Goal: Transaction & Acquisition: Purchase product/service

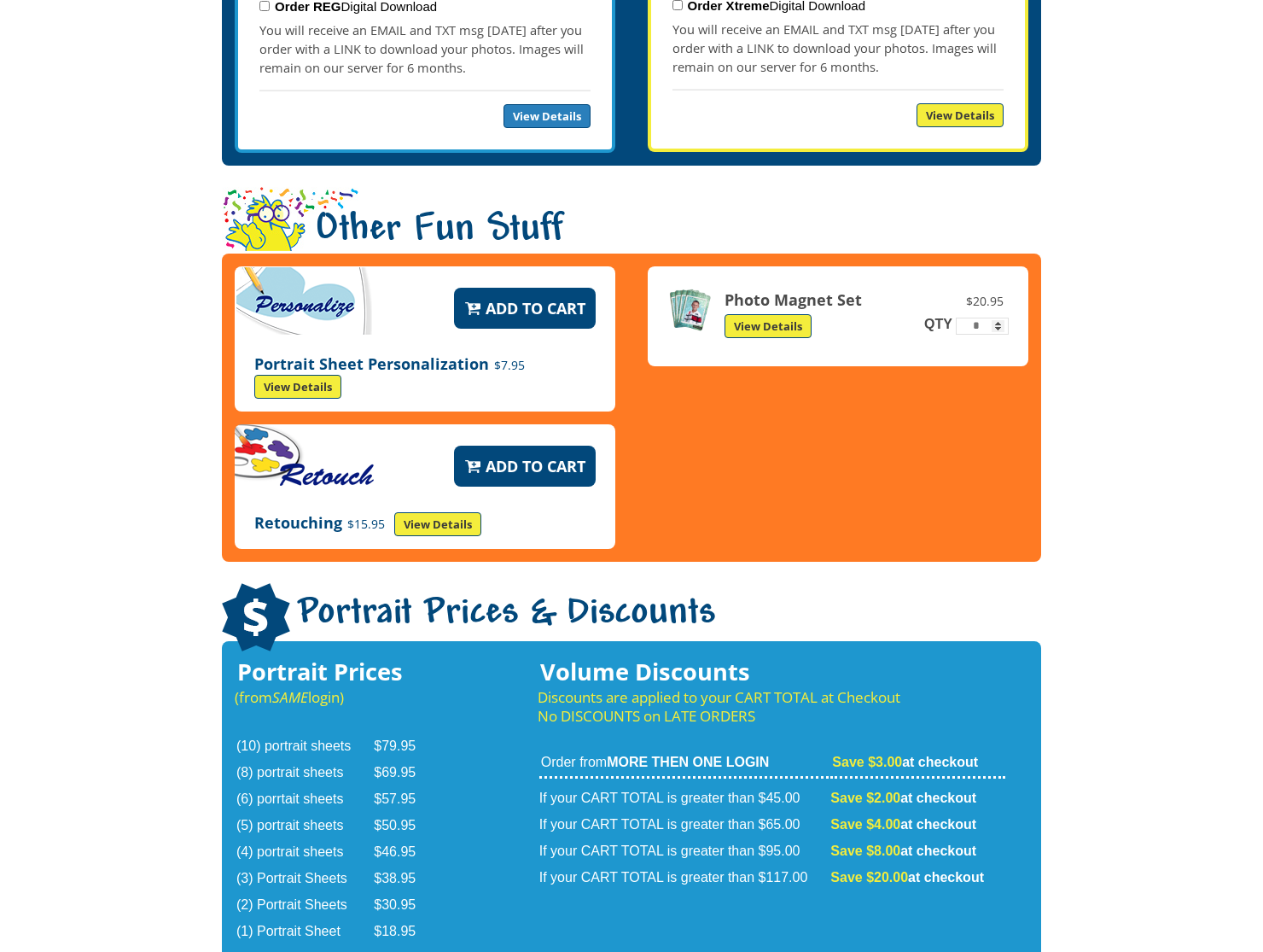
scroll to position [2244, 0]
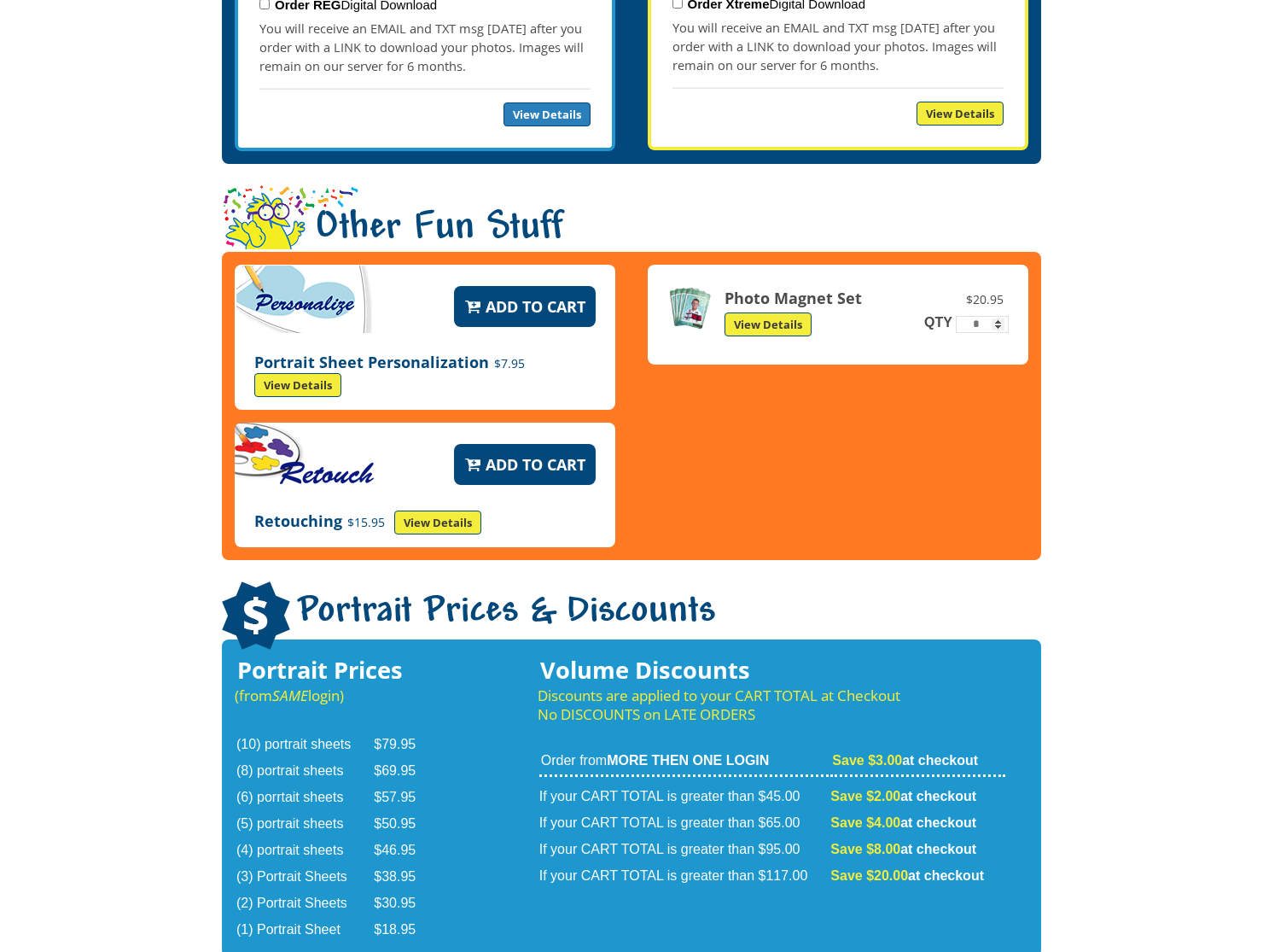
click at [761, 312] on link "View Details" at bounding box center [768, 324] width 87 height 24
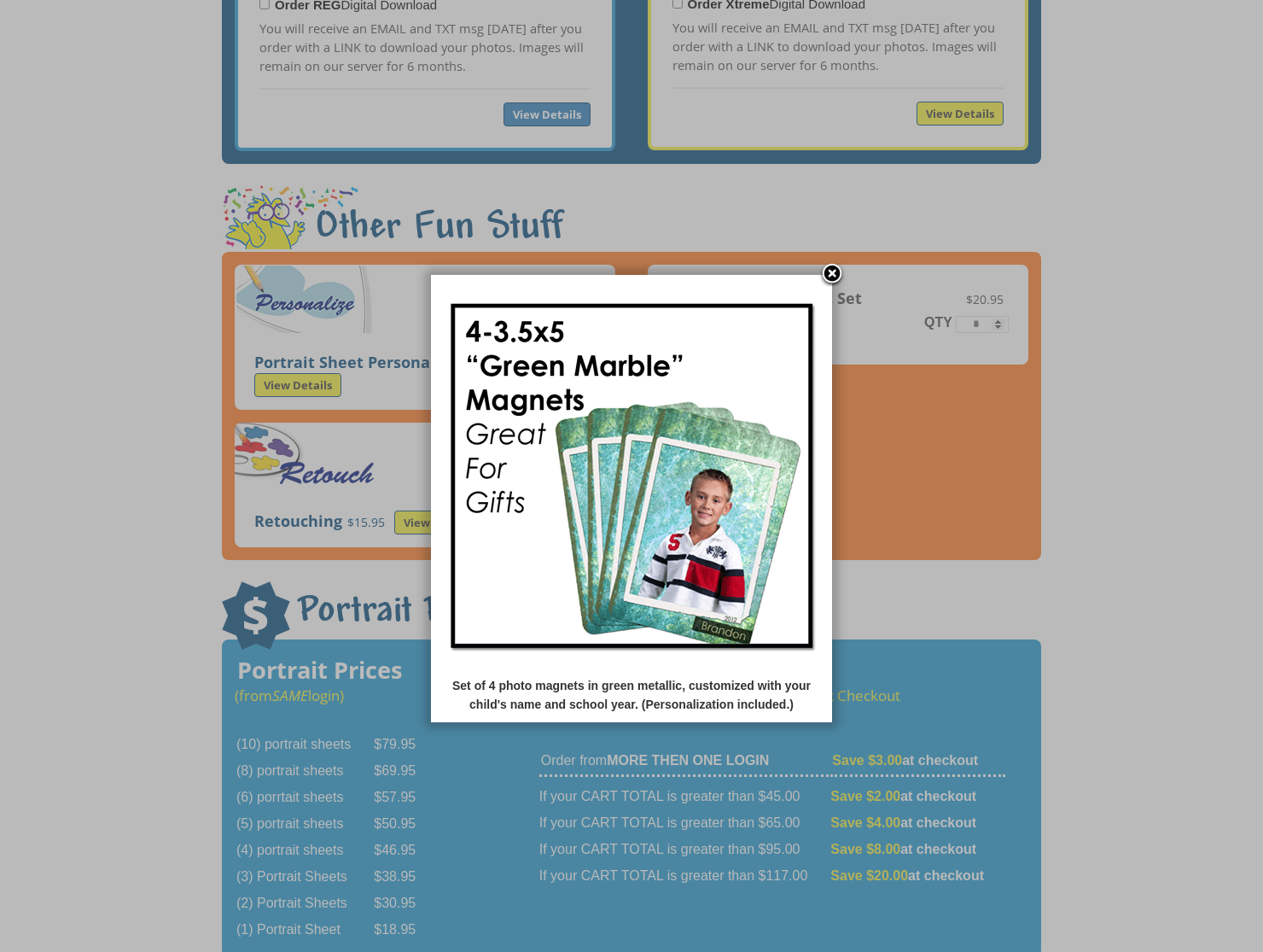
click at [826, 276] on link at bounding box center [833, 275] width 25 height 25
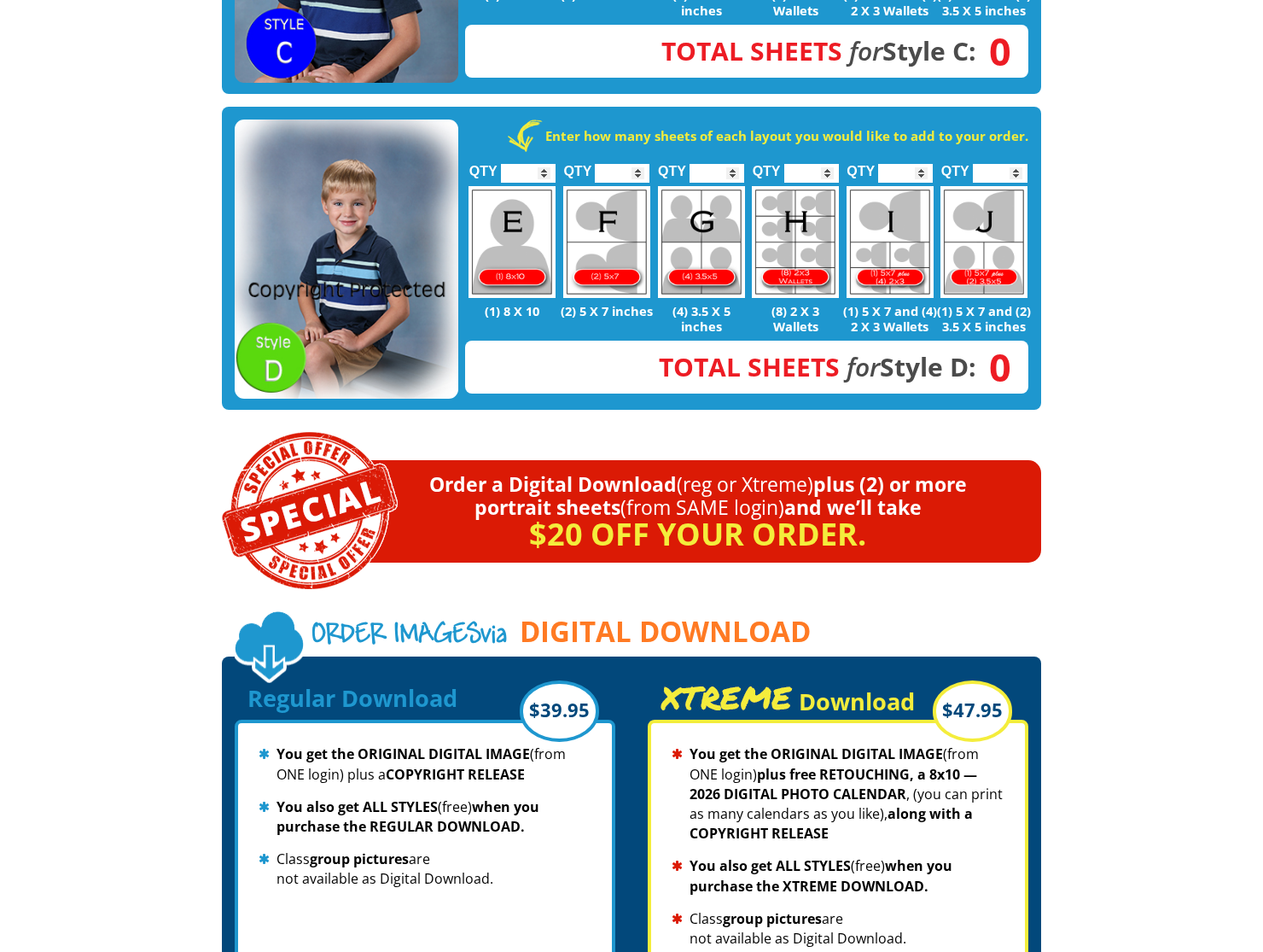
scroll to position [1262, 0]
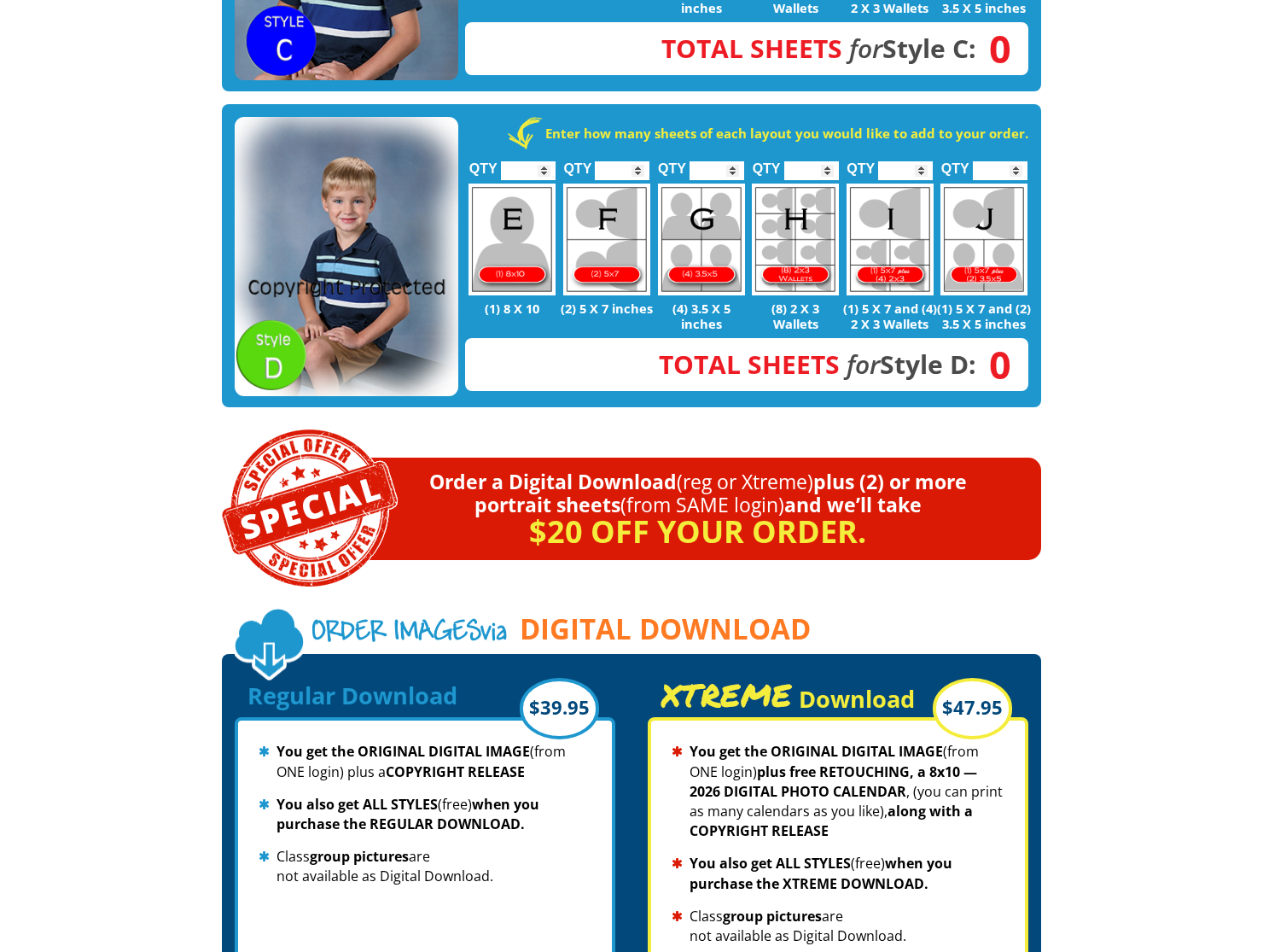
click at [637, 161] on input "*" at bounding box center [622, 170] width 55 height 19
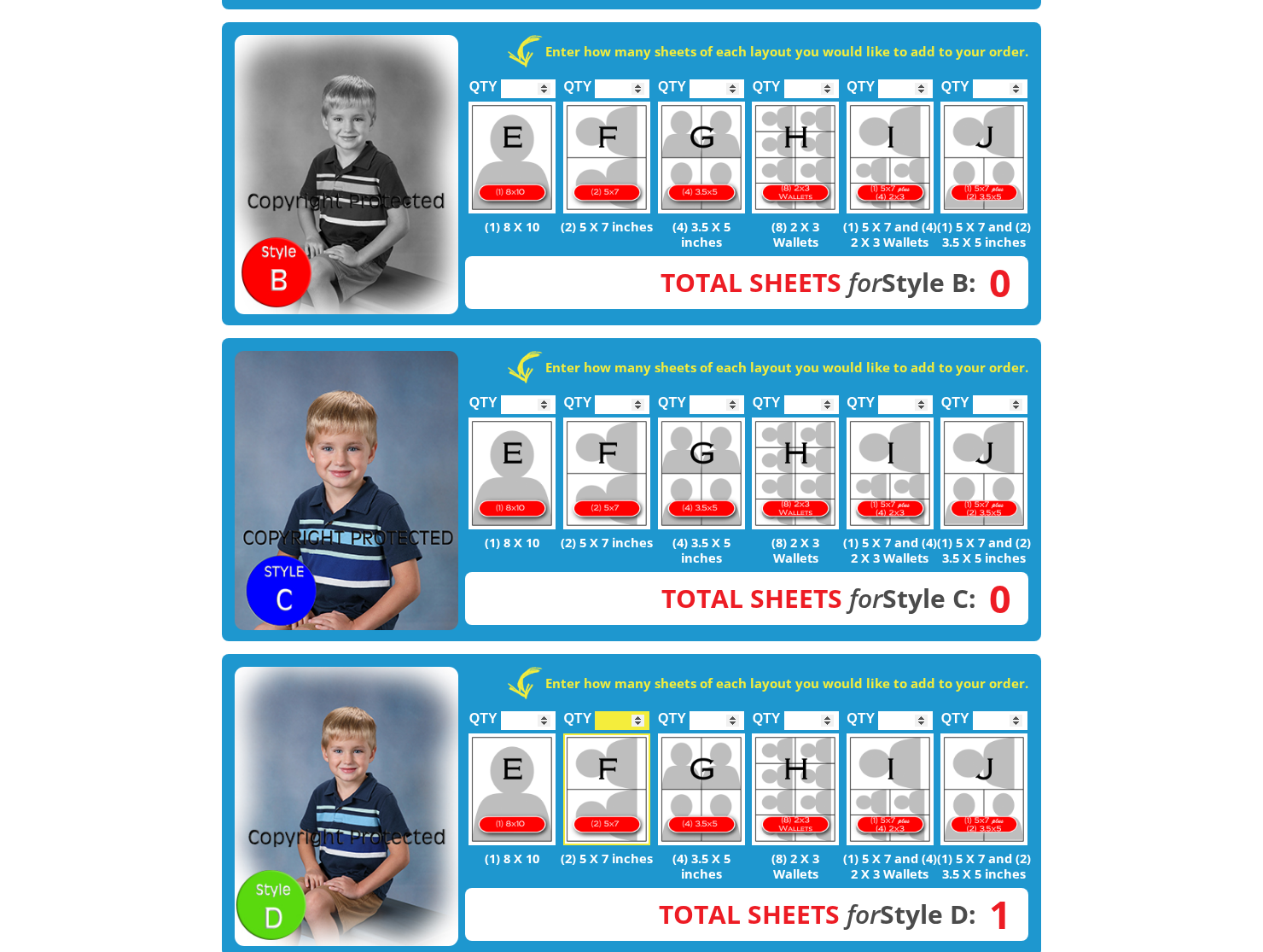
scroll to position [710, 0]
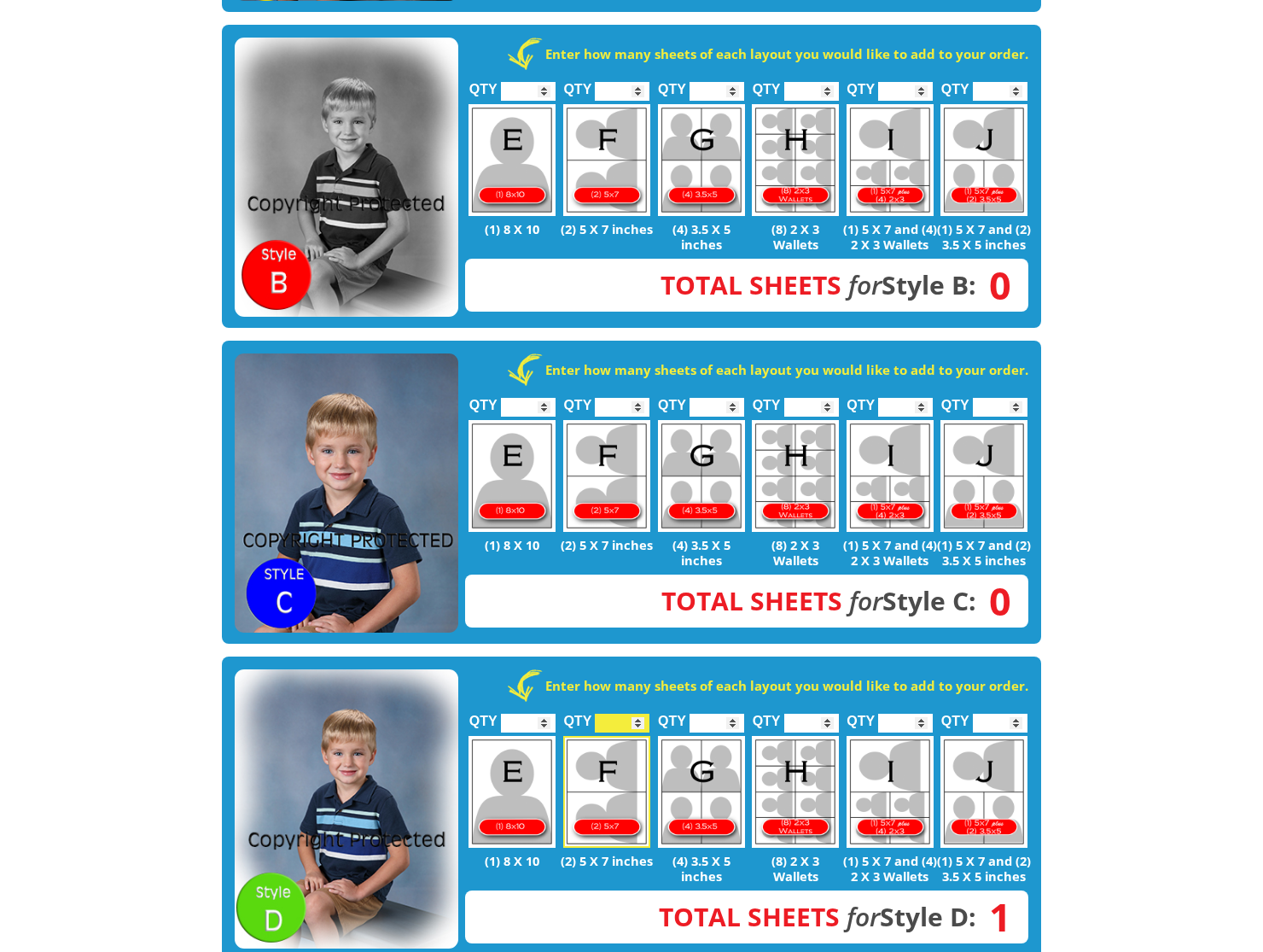
type input "*"
click at [638, 714] on input "*" at bounding box center [622, 723] width 55 height 19
type input "*"
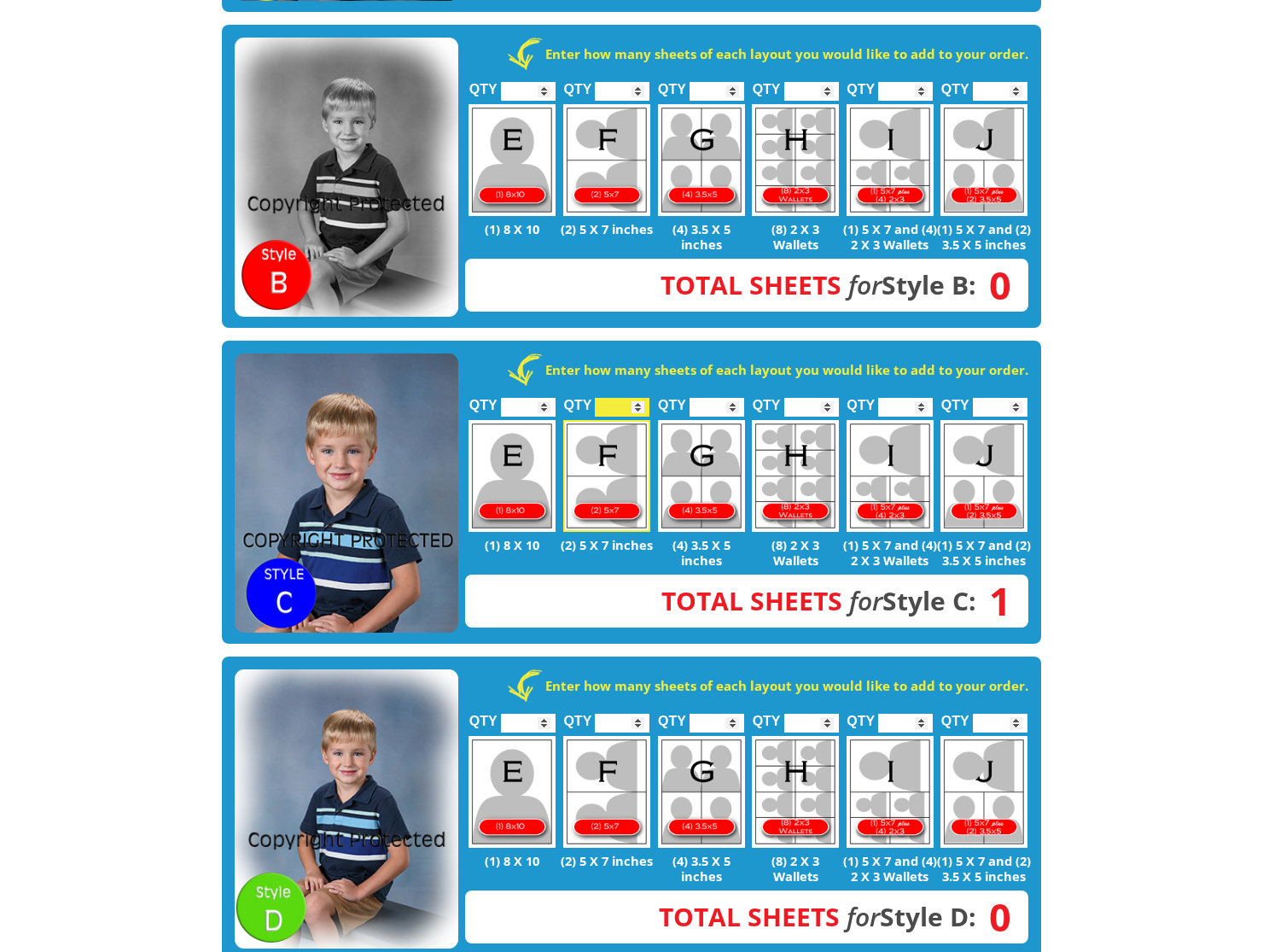
click at [640, 398] on input "*" at bounding box center [622, 407] width 55 height 19
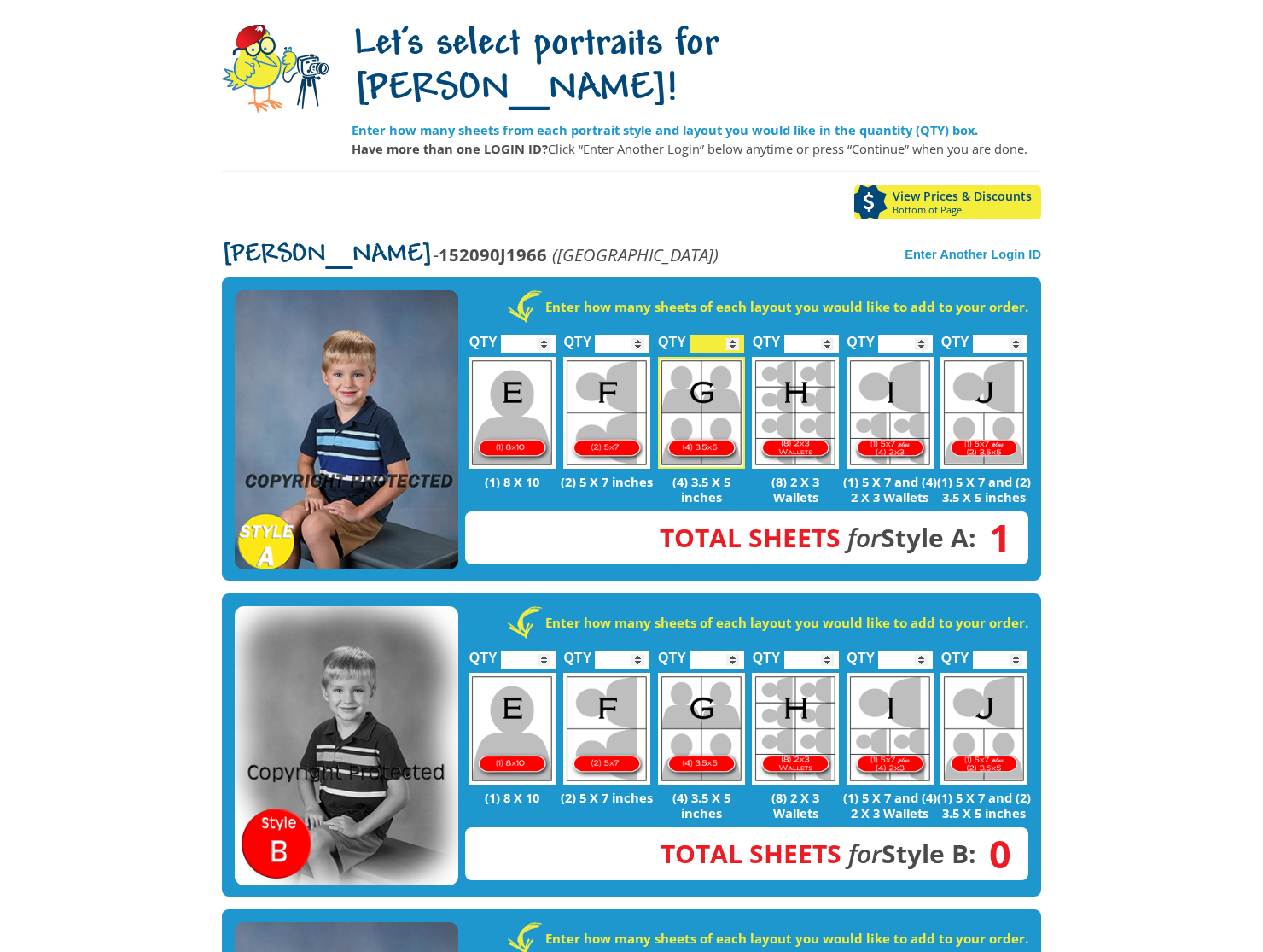
scroll to position [131, 0]
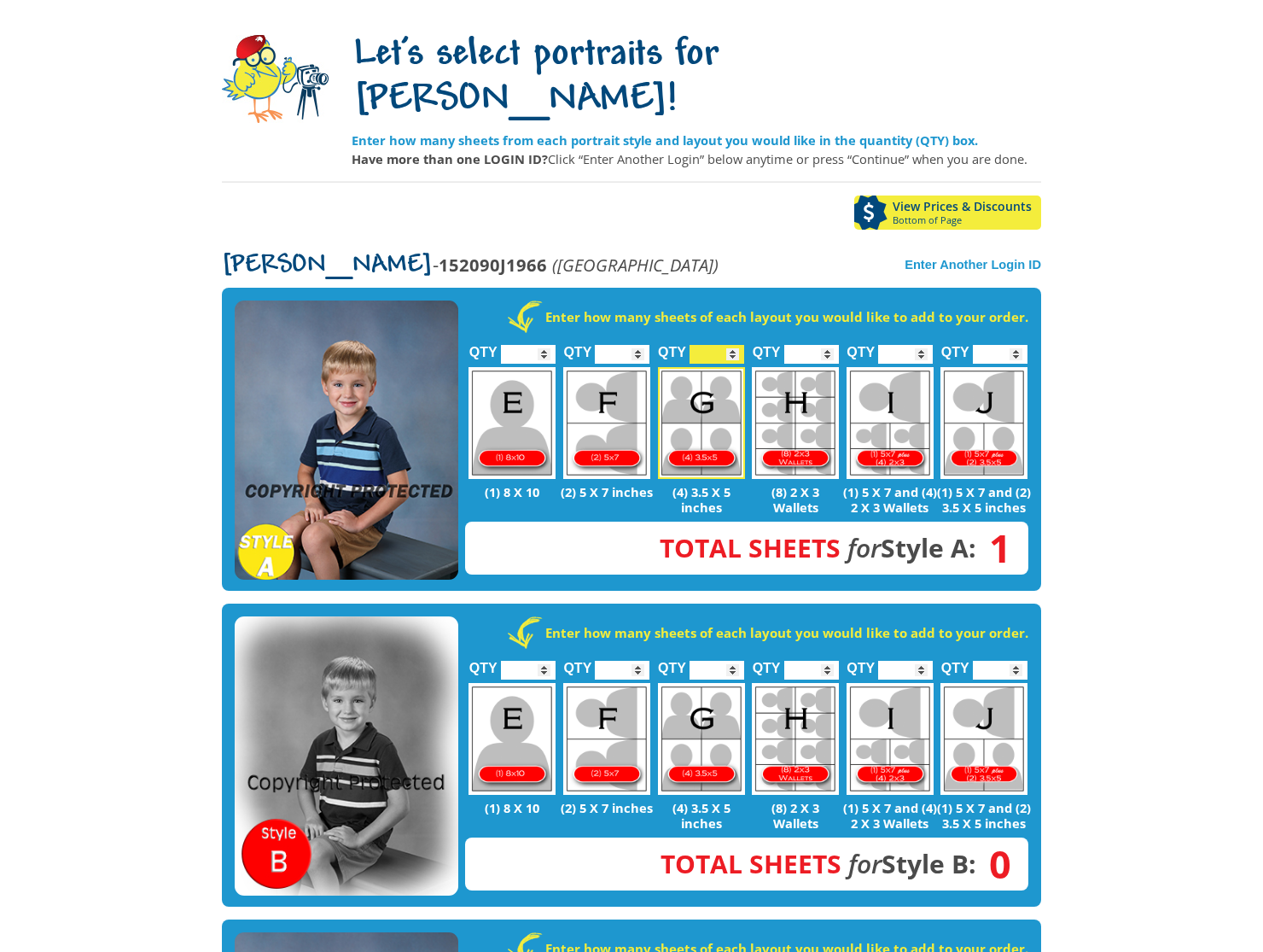
type input "*"
click at [638, 345] on input "*" at bounding box center [622, 354] width 55 height 19
type input "*"
click at [545, 345] on input "*" at bounding box center [529, 354] width 55 height 19
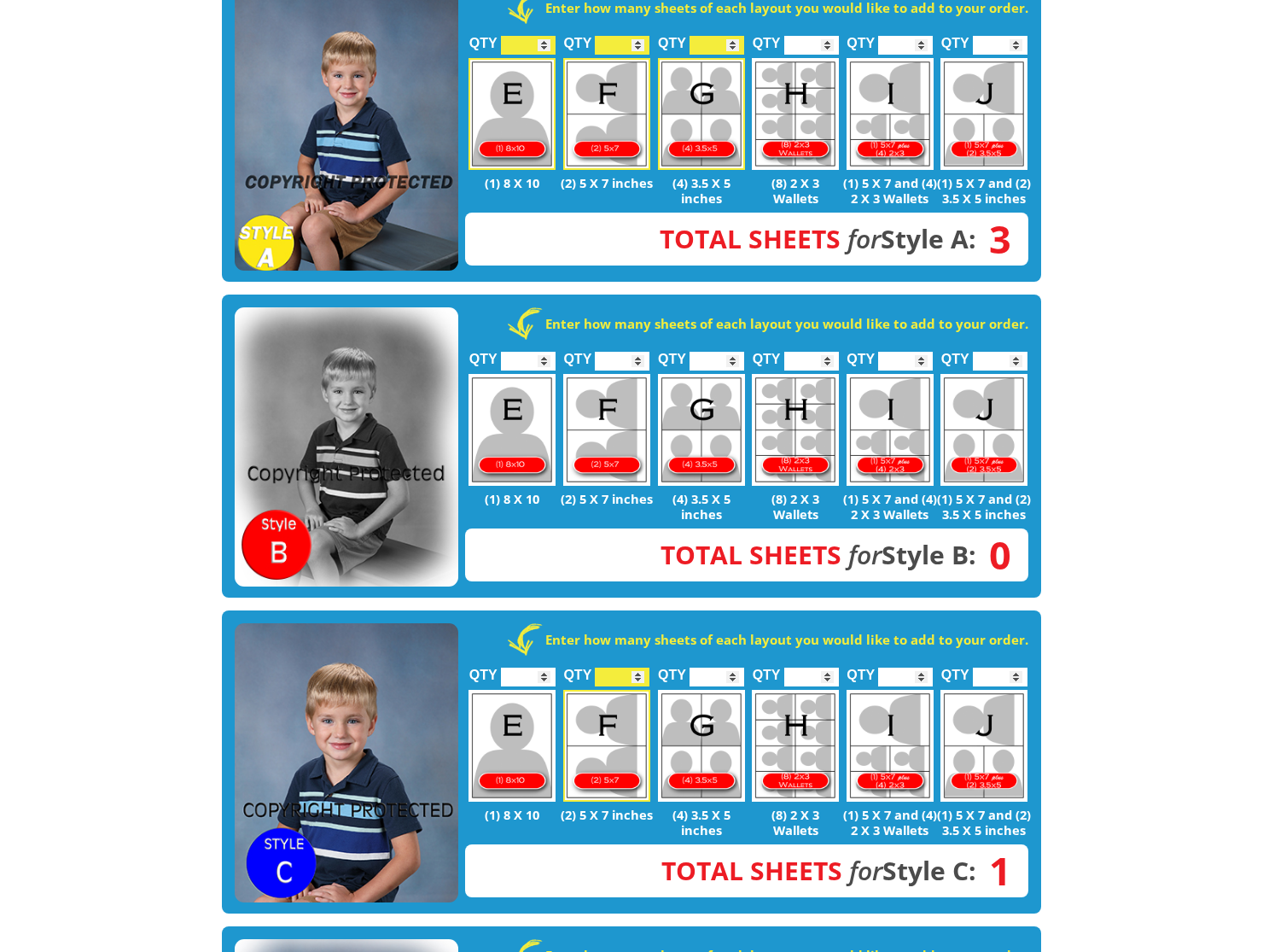
scroll to position [451, 0]
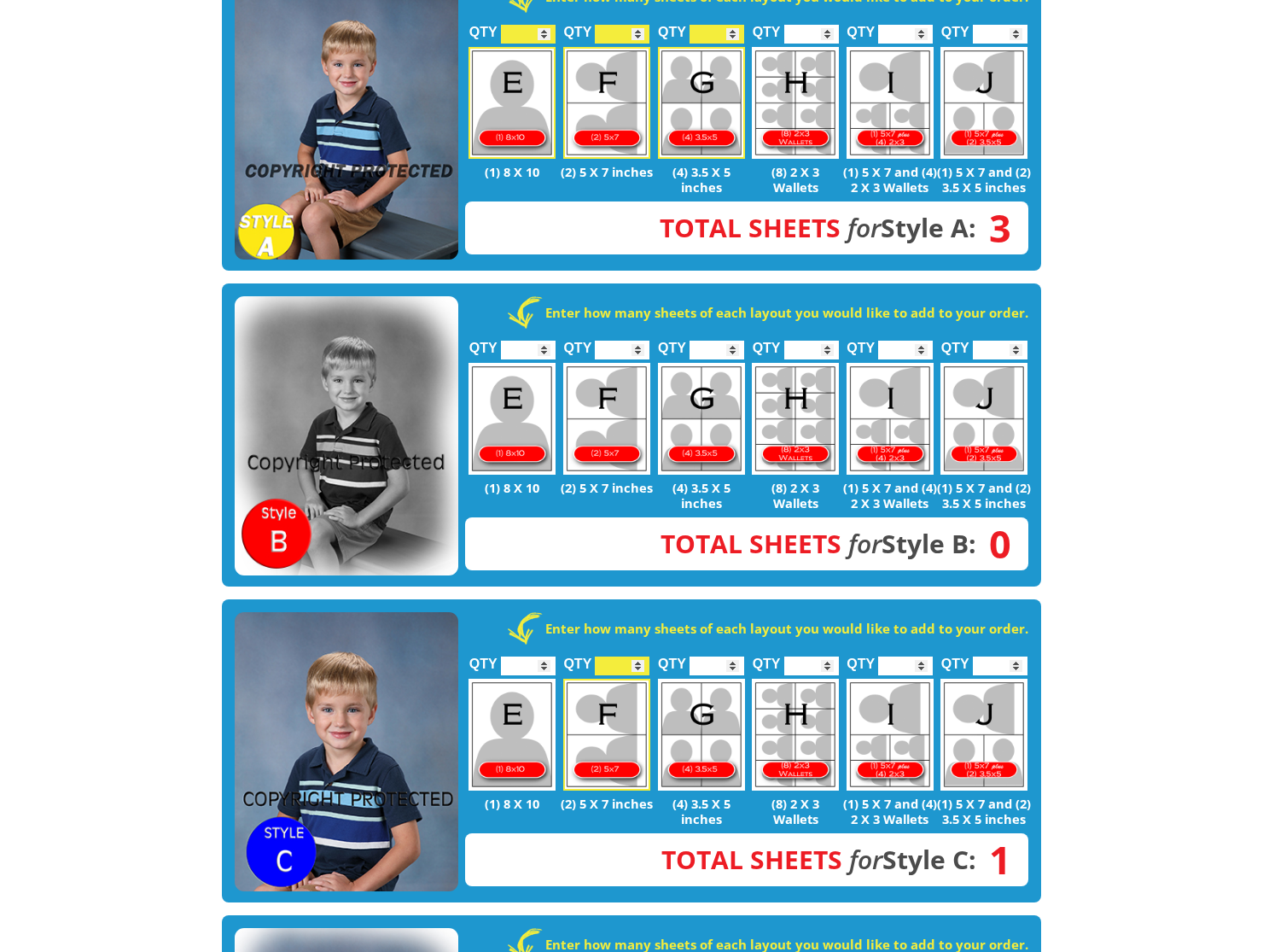
type input "*"
click at [544, 656] on input "*" at bounding box center [529, 665] width 55 height 19
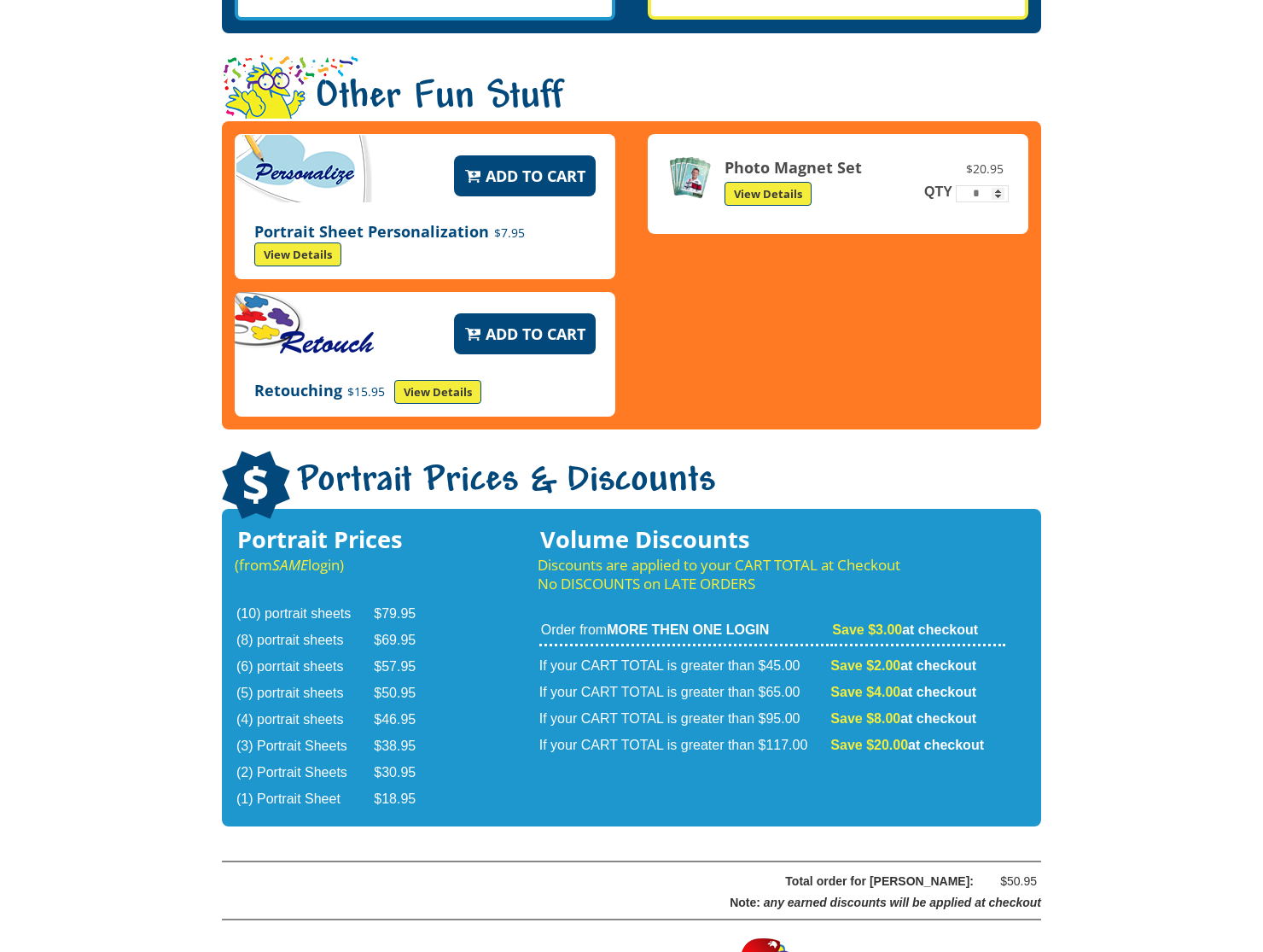
scroll to position [2579, 0]
